Goal: Complete application form

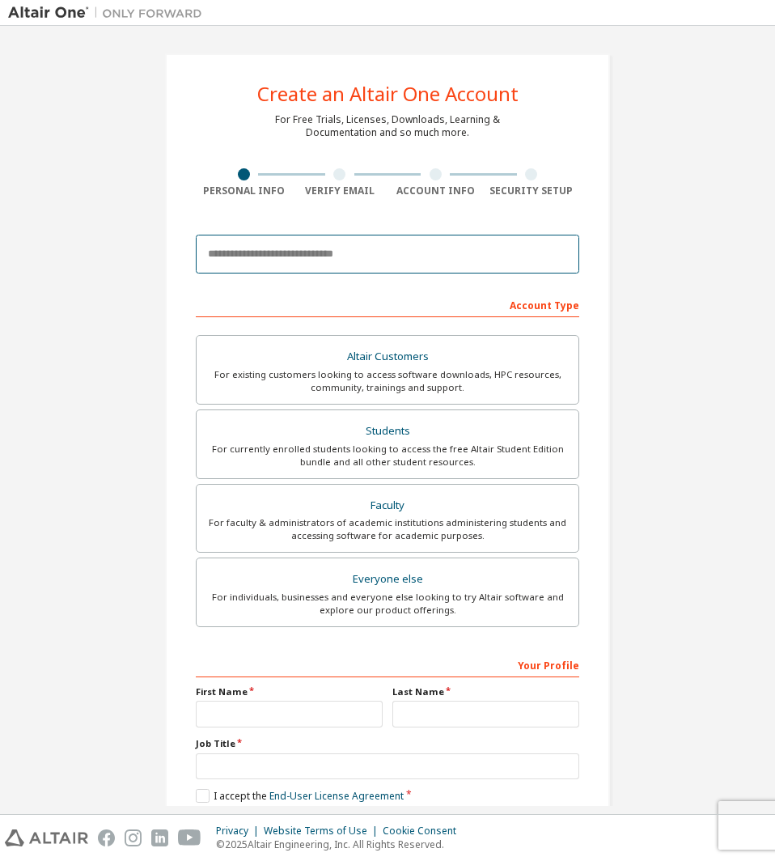
click at [382, 253] on input "email" at bounding box center [387, 254] width 383 height 39
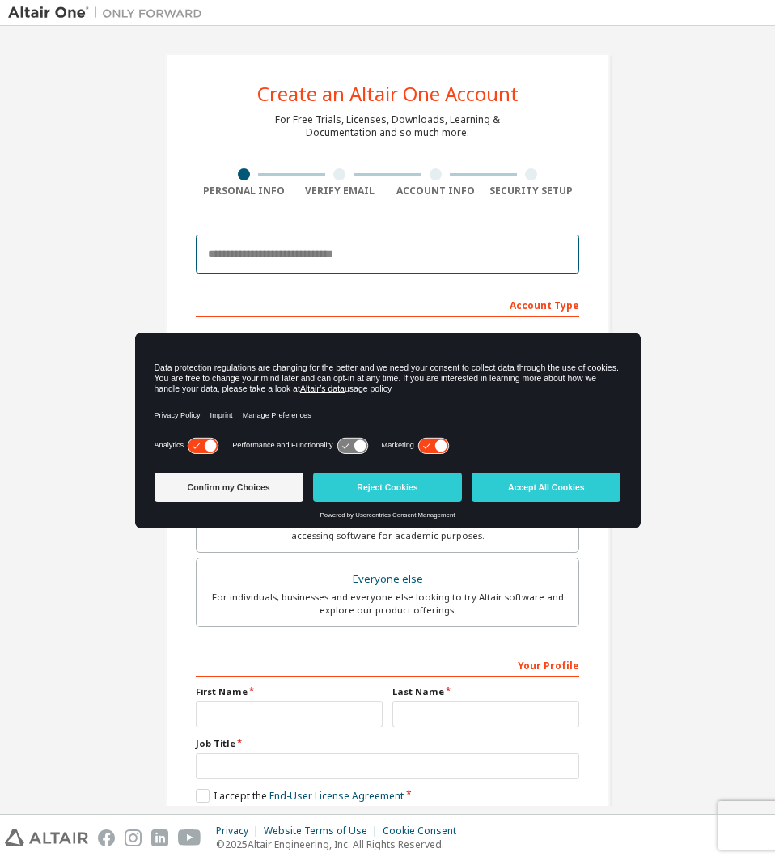
click at [382, 254] on input "email" at bounding box center [387, 254] width 383 height 39
type input "**********"
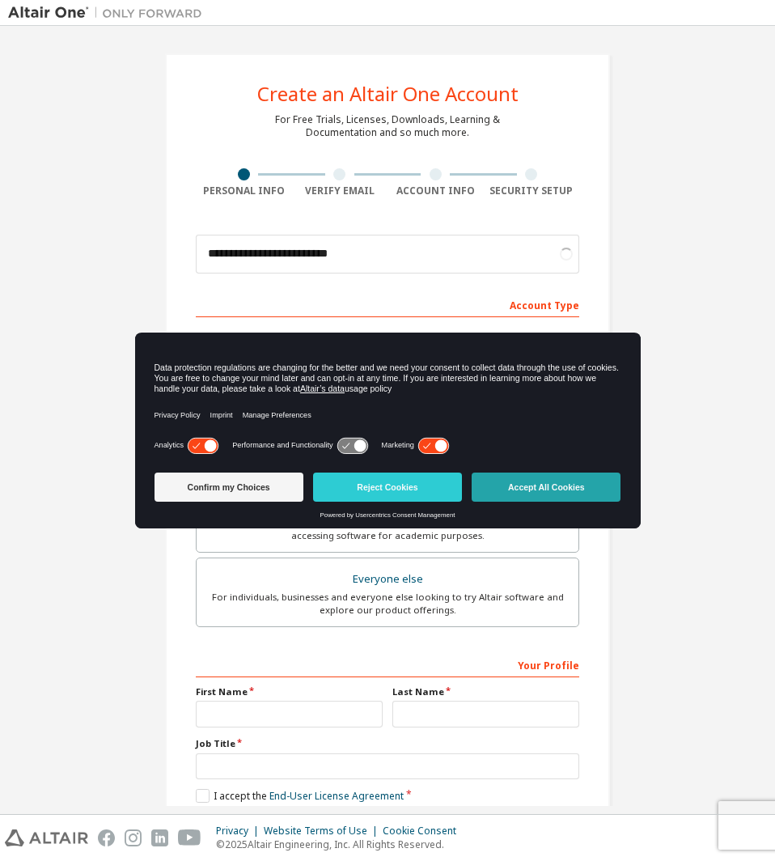
click at [597, 488] on button "Accept All Cookies" at bounding box center [546, 486] width 149 height 29
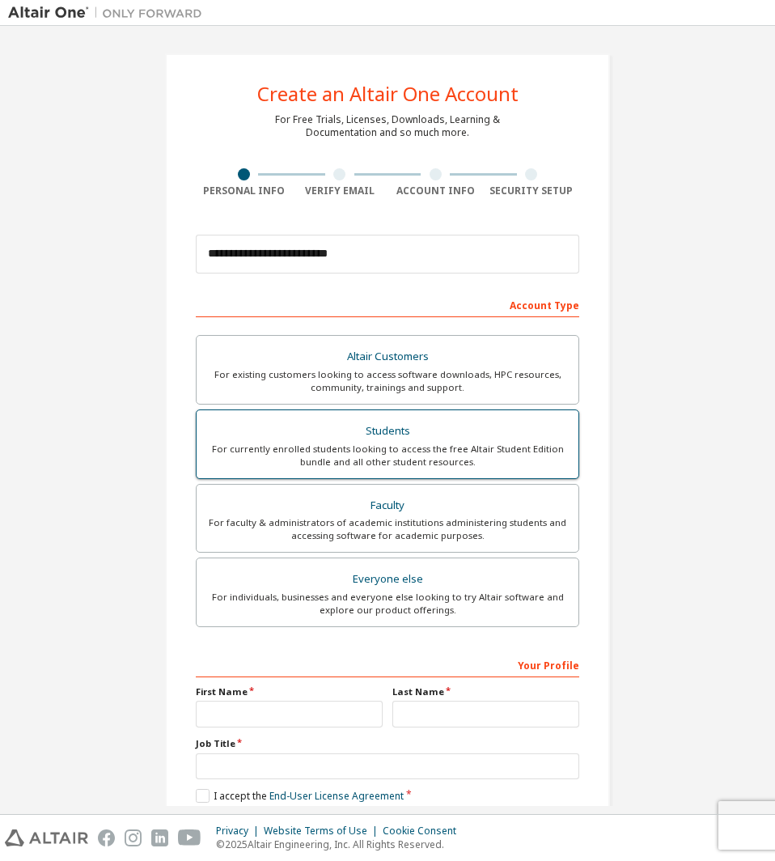
click at [483, 450] on div "For currently enrolled students looking to access the free Altair Student Editi…" at bounding box center [387, 455] width 362 height 26
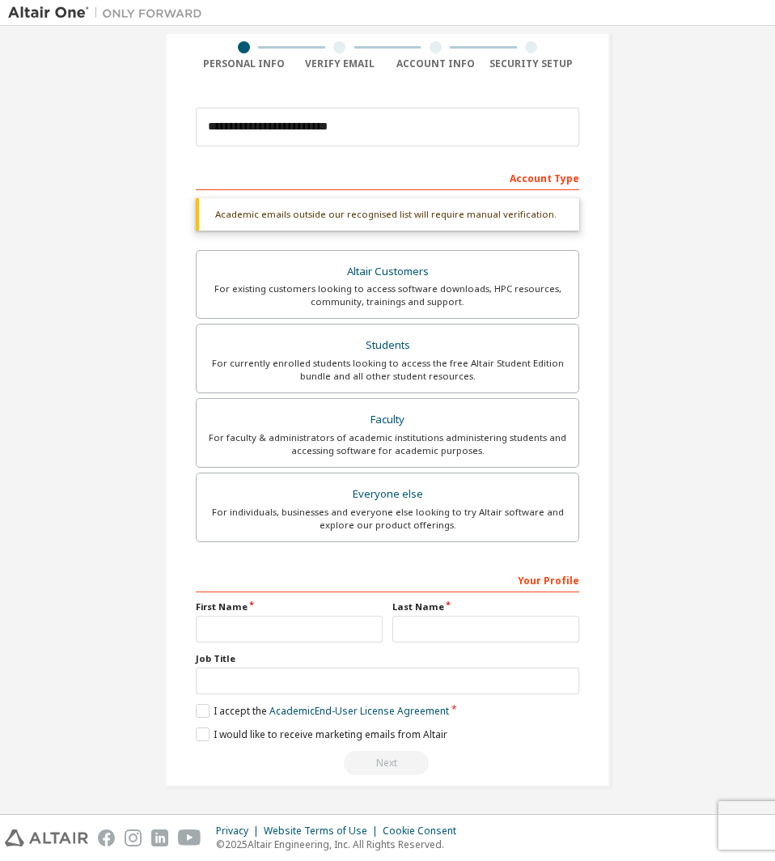
scroll to position [85, 0]
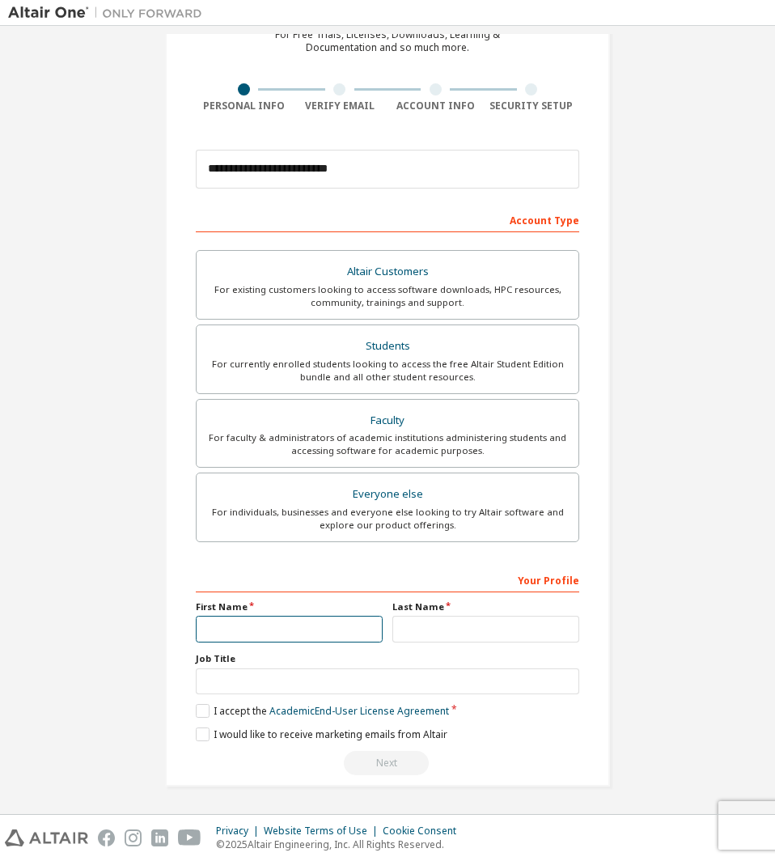
click at [339, 618] on input "text" at bounding box center [289, 629] width 187 height 27
type input "**"
click at [410, 622] on input "text" at bounding box center [485, 629] width 187 height 27
type input "****"
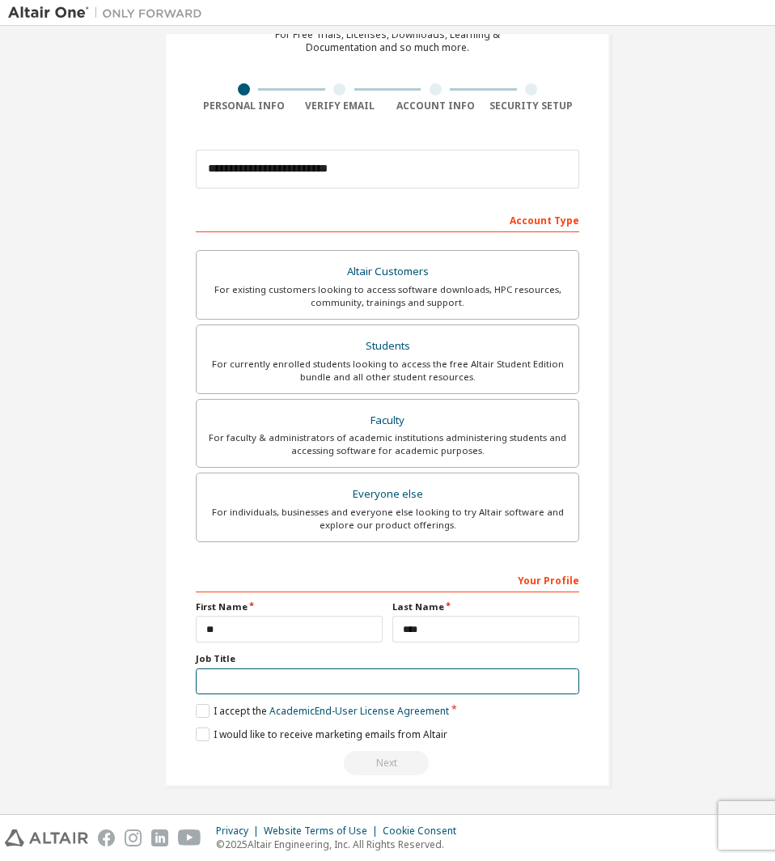
click at [319, 679] on input "text" at bounding box center [387, 681] width 383 height 27
type input "*******"
click at [204, 709] on label "I accept the Academic End-User License Agreement" at bounding box center [322, 711] width 253 height 14
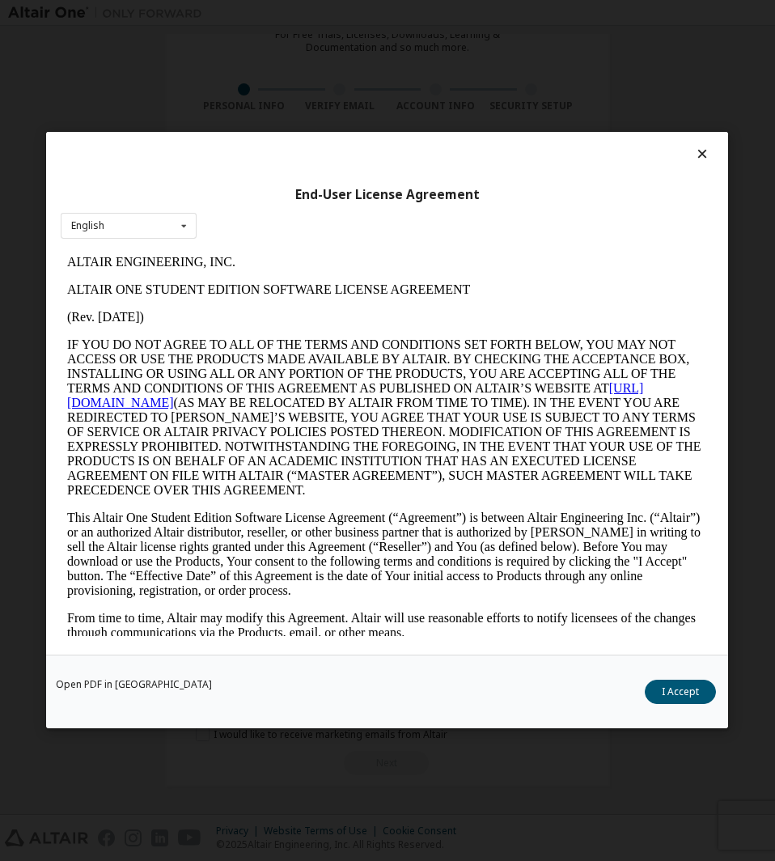
scroll to position [0, 0]
click at [688, 688] on button "I Accept" at bounding box center [680, 692] width 71 height 24
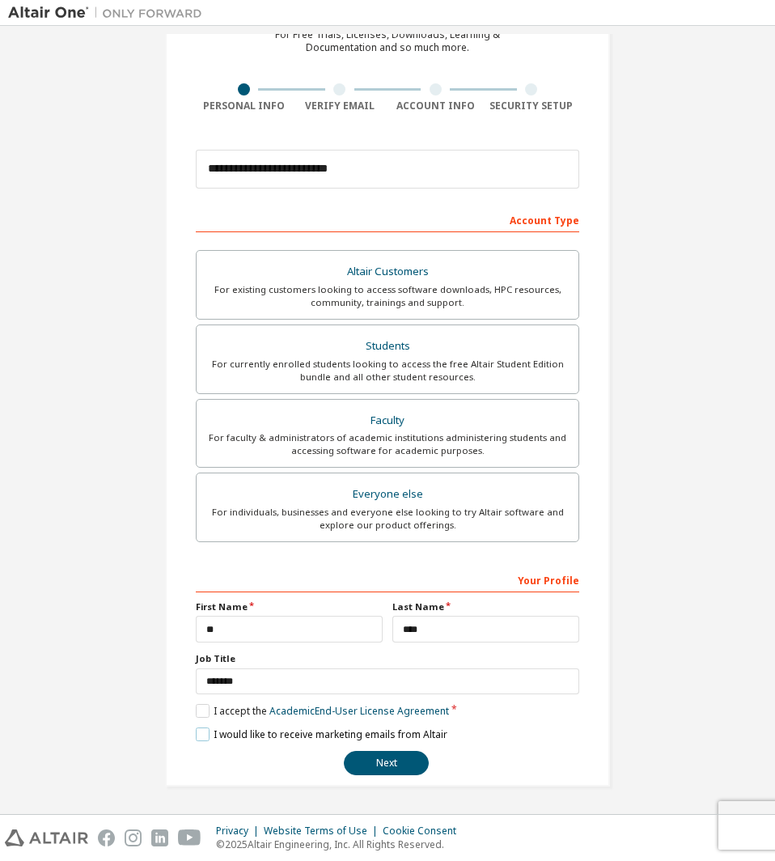
click at [199, 734] on label "I would like to receive marketing emails from Altair" at bounding box center [322, 734] width 252 height 14
click at [366, 769] on button "Next" at bounding box center [386, 763] width 85 height 24
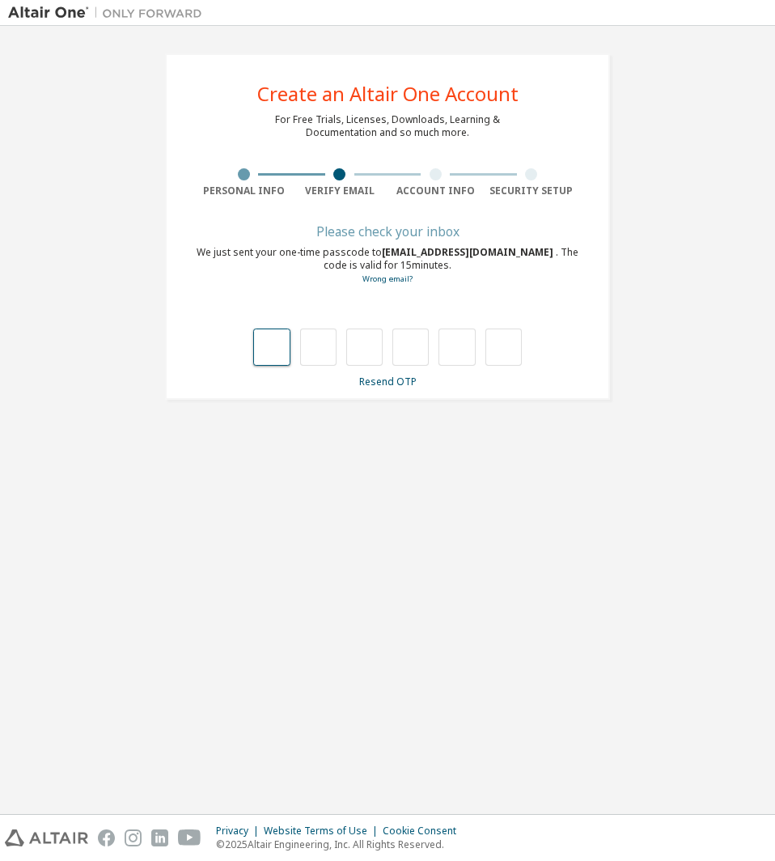
type input "*"
click at [340, 341] on div "* * * *" at bounding box center [387, 346] width 269 height 37
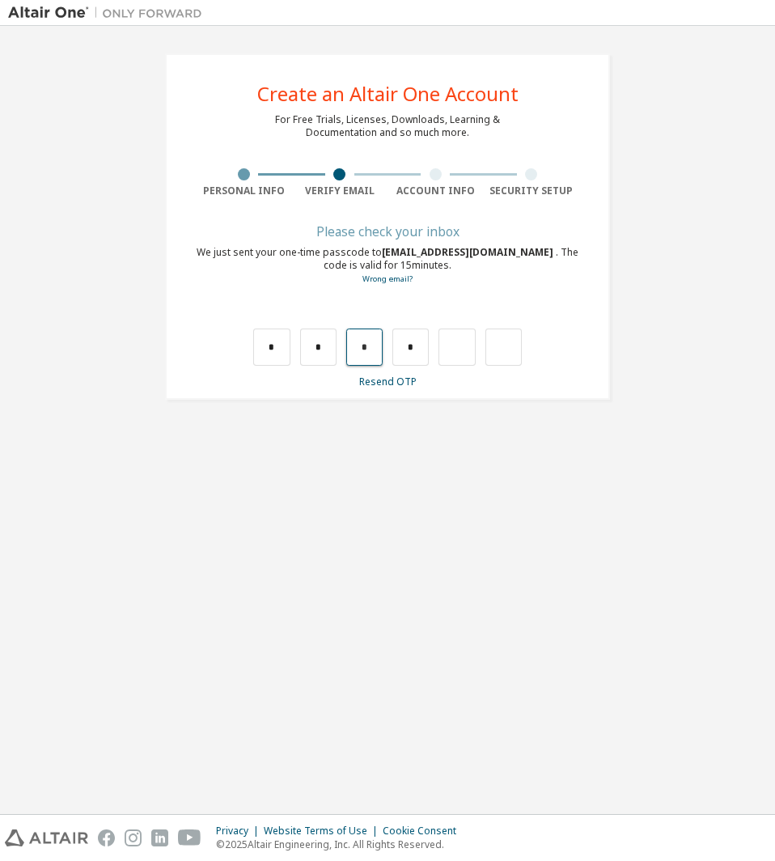
click at [366, 343] on input "*" at bounding box center [364, 346] width 36 height 37
click at [400, 351] on input "*" at bounding box center [410, 346] width 36 height 37
click at [337, 345] on div "* * *" at bounding box center [387, 346] width 269 height 37
click at [418, 344] on input "*" at bounding box center [410, 346] width 36 height 37
click at [326, 335] on input "*" at bounding box center [318, 346] width 36 height 37
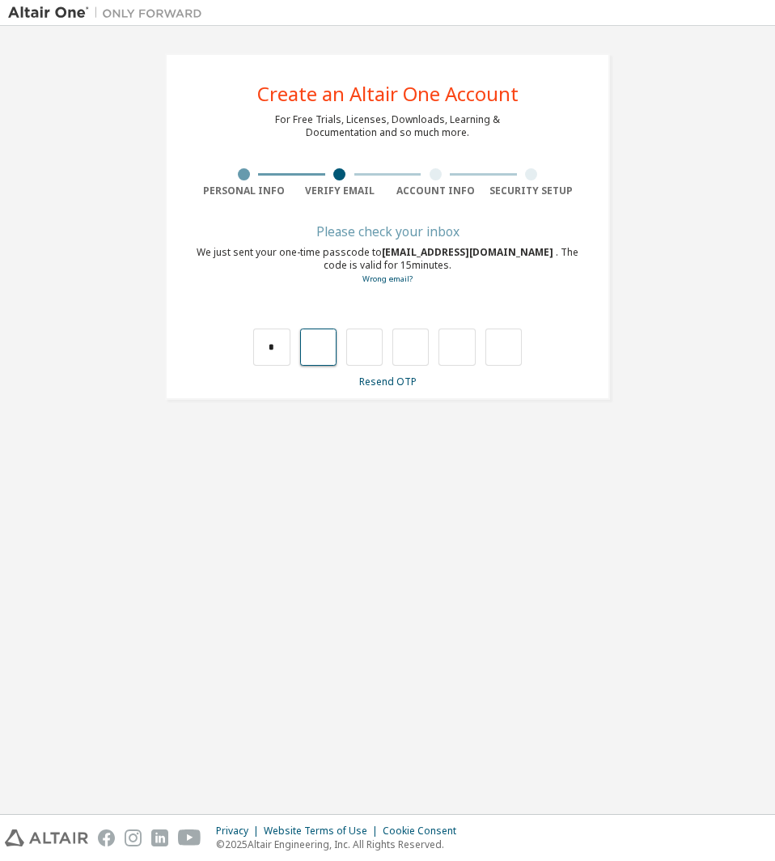
click at [328, 347] on input "text" at bounding box center [318, 346] width 36 height 37
type input "*"
click at [377, 350] on input "*" at bounding box center [364, 346] width 36 height 37
click at [377, 345] on input "text" at bounding box center [364, 346] width 36 height 37
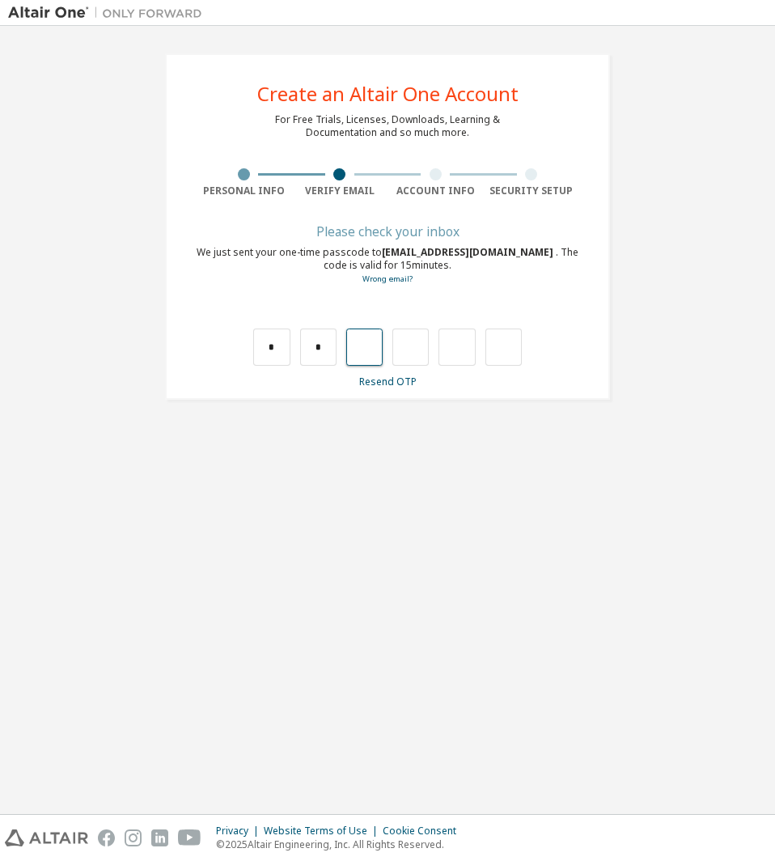
type input "*"
click at [425, 353] on input "*" at bounding box center [410, 346] width 36 height 37
click at [421, 346] on input "text" at bounding box center [410, 346] width 36 height 37
type input "*"
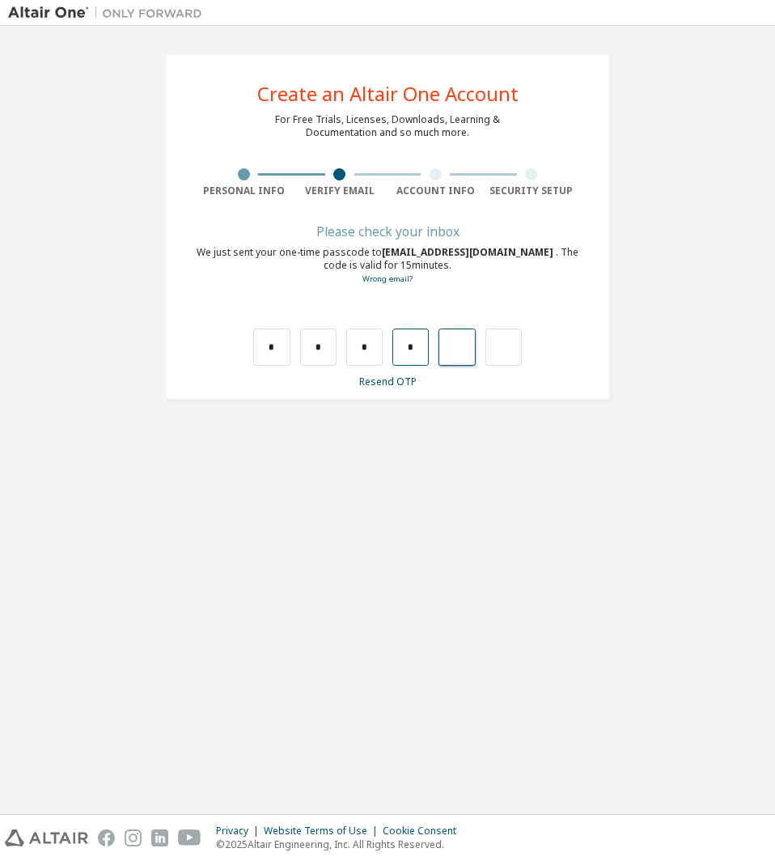
type input "*"
click at [464, 354] on input "*" at bounding box center [456, 346] width 36 height 37
click at [465, 349] on input "text" at bounding box center [456, 346] width 36 height 37
type input "*"
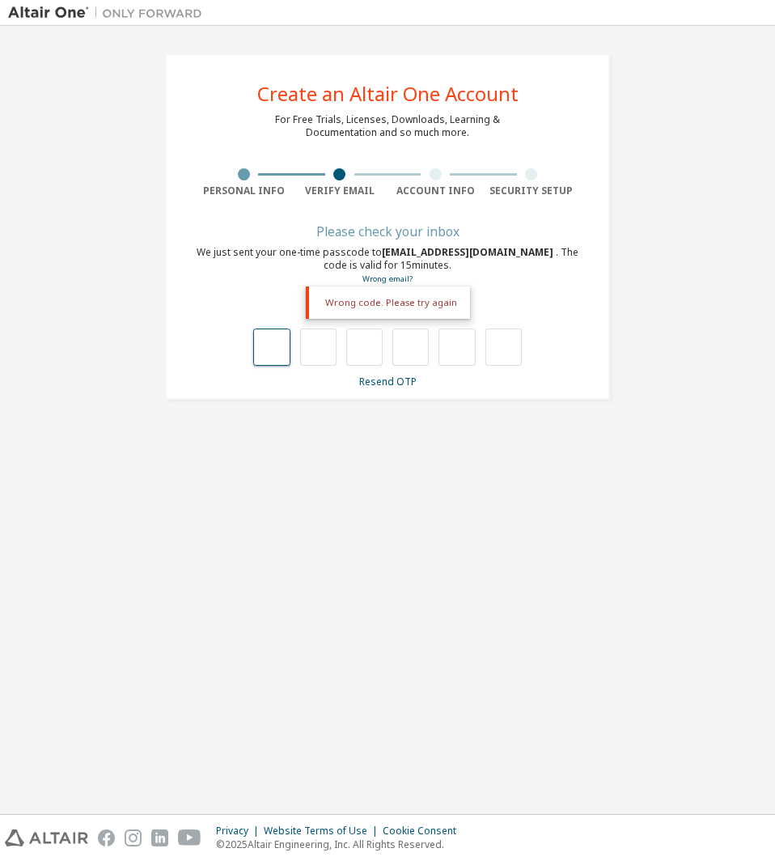
click at [288, 341] on input "text" at bounding box center [271, 346] width 36 height 37
click at [281, 353] on input "text" at bounding box center [271, 346] width 36 height 37
type input "*"
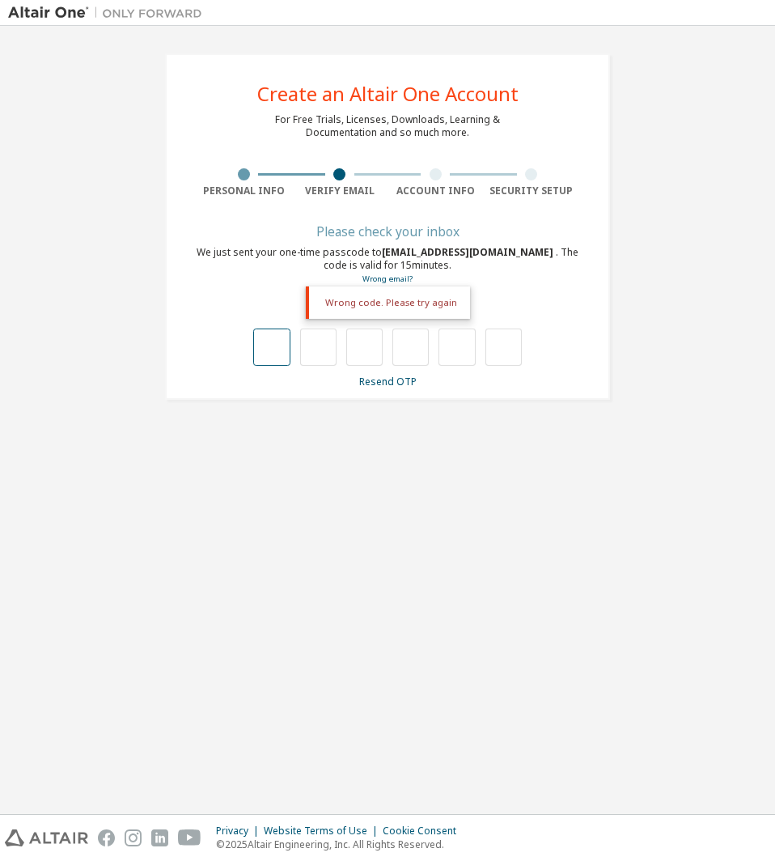
type input "*"
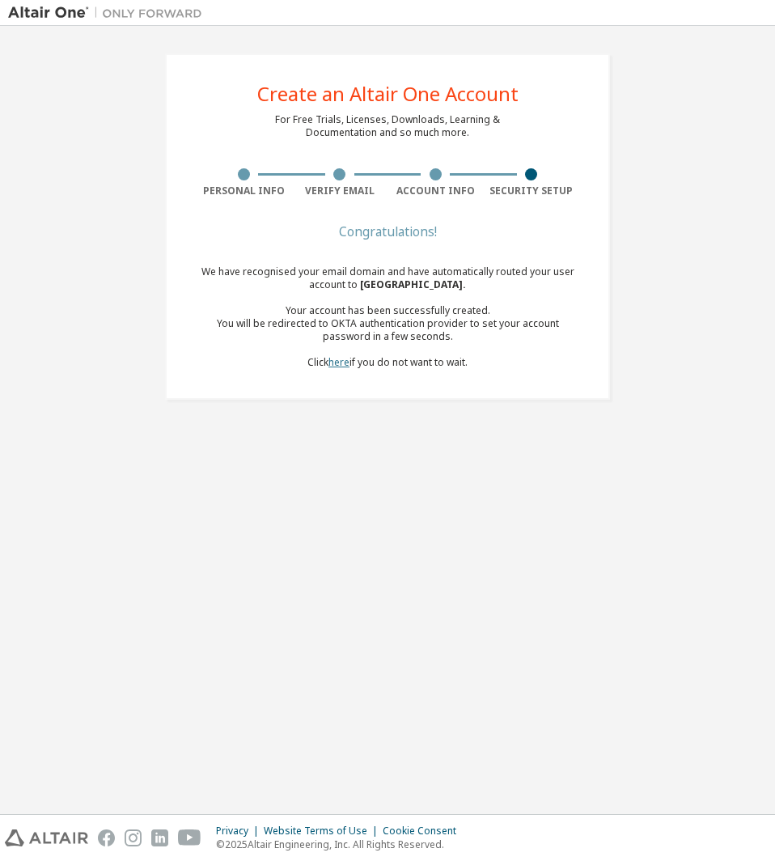
click at [339, 359] on link "here" at bounding box center [338, 362] width 21 height 14
